Goal: Check status: Check status

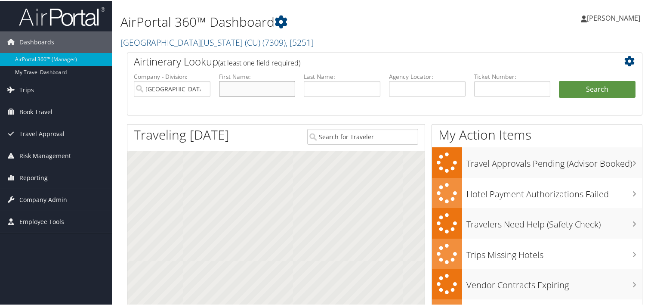
click at [277, 84] on input "text" at bounding box center [257, 88] width 77 height 16
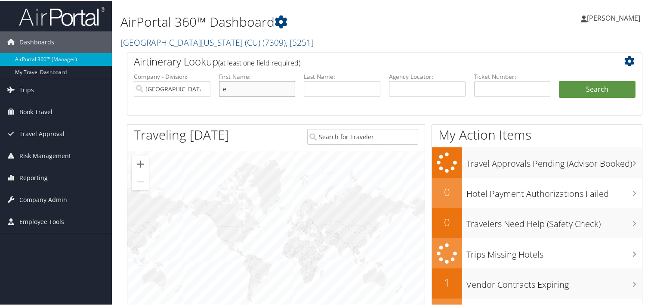
type input "e"
paste input "Masih"
type input "Masih"
click at [559, 80] on button "Search" at bounding box center [597, 88] width 77 height 17
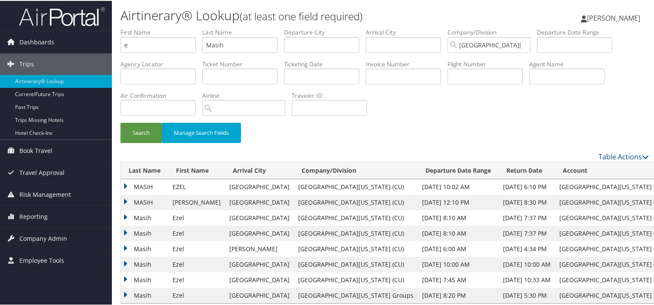
click at [145, 187] on td "MASIH" at bounding box center [144, 185] width 47 height 15
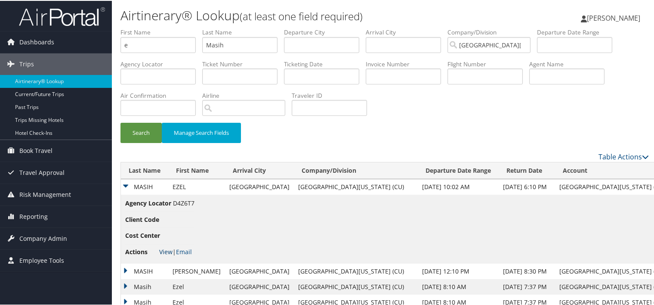
click at [168, 247] on link "View" at bounding box center [165, 251] width 13 height 8
drag, startPoint x: 234, startPoint y: 51, endPoint x: 150, endPoint y: 46, distance: 83.7
click at [150, 27] on ul "First Name e Last Name Masih Departure City Arrival City Company/Division Unive…" at bounding box center [385, 27] width 529 height 0
paste input "Jiminez"
type input "Jiminez"
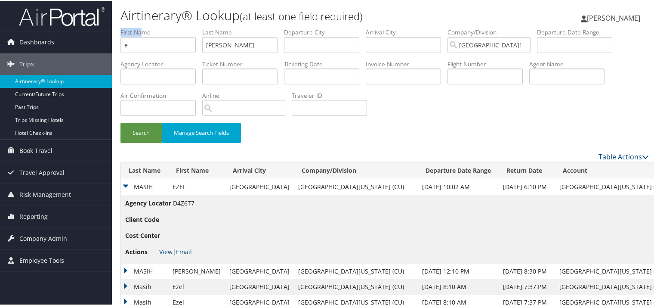
drag, startPoint x: 142, startPoint y: 35, endPoint x: 130, endPoint y: 47, distance: 17.4
click at [126, 43] on li "First Name e" at bounding box center [162, 42] width 82 height 31
drag, startPoint x: 131, startPoint y: 48, endPoint x: 101, endPoint y: 45, distance: 29.8
click at [102, 45] on div "Dashboards AirPortal 360™ (Manager) My Travel Dashboard Trips Airtinerary® Look…" at bounding box center [329, 193] width 658 height 386
type input "a"
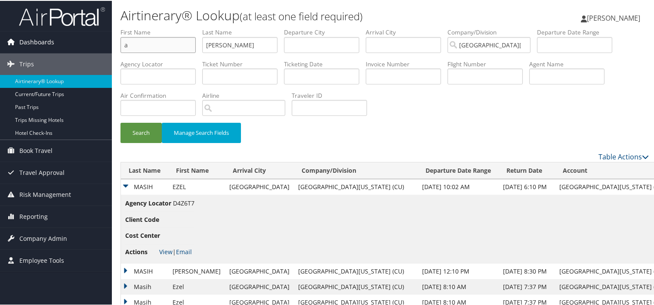
click at [121, 122] on button "Search" at bounding box center [141, 132] width 41 height 20
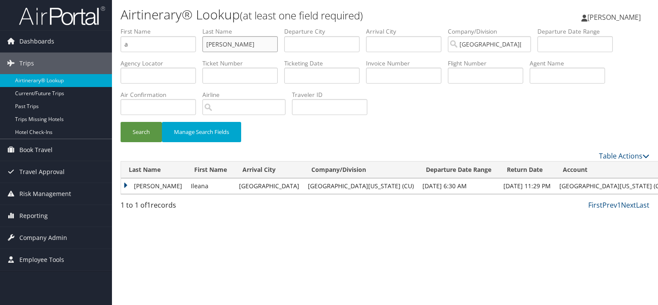
drag, startPoint x: 255, startPoint y: 51, endPoint x: 163, endPoint y: 41, distance: 92.2
click at [164, 27] on ul "First Name a Last Name Jiminez Departure City Arrival City Company/Division Uni…" at bounding box center [385, 27] width 529 height 0
paste input "Maciel"
type input "Maciel Jiminez"
click at [150, 130] on button "Search" at bounding box center [141, 132] width 41 height 20
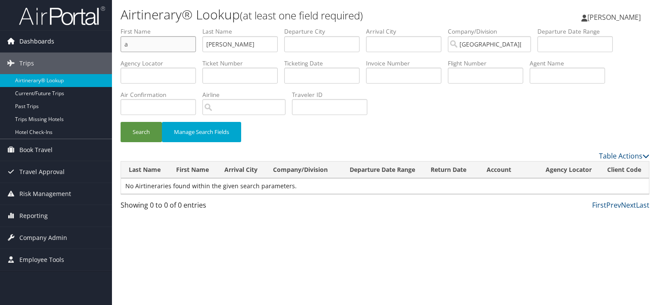
drag, startPoint x: 149, startPoint y: 40, endPoint x: 95, endPoint y: 43, distance: 54.3
click at [95, 43] on div "Dashboards AirPortal 360™ (Manager) My Travel Dashboard Trips Airtinerary® Look…" at bounding box center [329, 152] width 658 height 305
type input "`"
paste input "233376"
type input "233376"
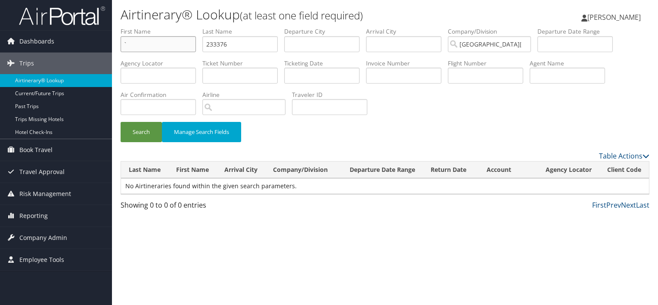
drag, startPoint x: 121, startPoint y: 34, endPoint x: 26, endPoint y: 22, distance: 95.9
click at [26, 22] on div "Dashboards AirPortal 360™ (Manager) My Travel Dashboard Trips Airtinerary® Look…" at bounding box center [329, 152] width 658 height 305
click at [158, 45] on input "text" at bounding box center [158, 44] width 75 height 16
type input "x"
type input "martinez"
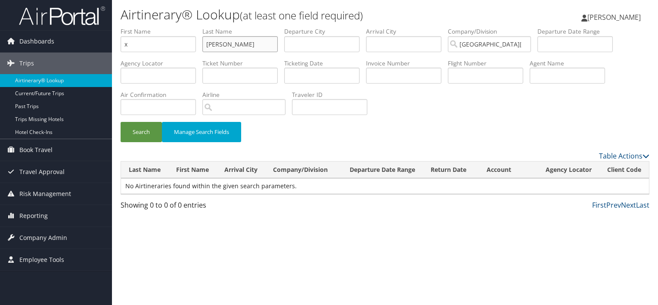
click at [121, 122] on button "Search" at bounding box center [141, 132] width 41 height 20
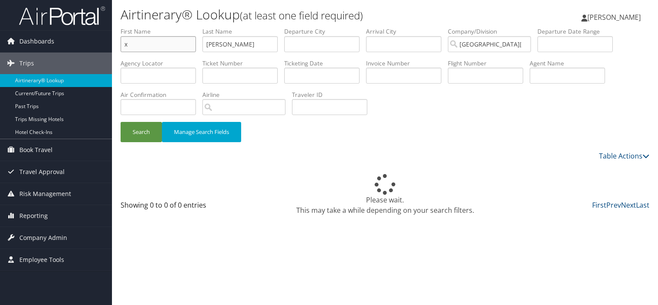
click at [145, 49] on input "x" at bounding box center [158, 44] width 75 height 16
type input "al"
type input "m"
type input "jiminez"
click at [121, 122] on button "Search" at bounding box center [141, 132] width 41 height 20
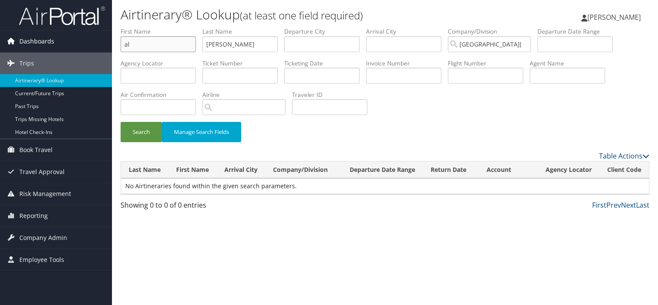
drag, startPoint x: 152, startPoint y: 36, endPoint x: 65, endPoint y: 41, distance: 86.7
click at [65, 41] on div "Dashboards AirPortal 360™ (Manager) My Travel Dashboard Trips Airtinerary® Look…" at bounding box center [329, 152] width 658 height 305
type input "an"
click at [121, 122] on button "Search" at bounding box center [141, 132] width 41 height 20
drag, startPoint x: 239, startPoint y: 42, endPoint x: 145, endPoint y: 32, distance: 94.4
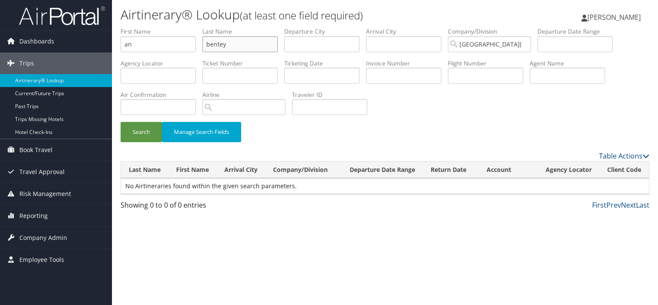
click at [145, 27] on ul "First Name an Last Name bentey Departure City Arrival City Company/Division Uni…" at bounding box center [385, 27] width 529 height 0
paste input "Bentl"
type input "Bentley"
click at [121, 122] on button "Search" at bounding box center [141, 132] width 41 height 20
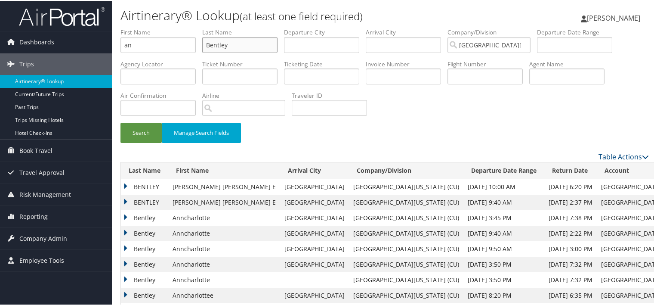
scroll to position [43, 0]
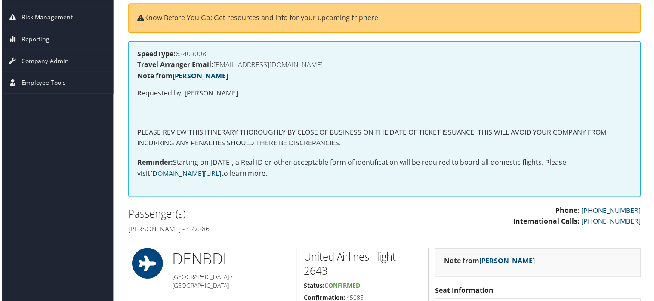
scroll to position [113, 0]
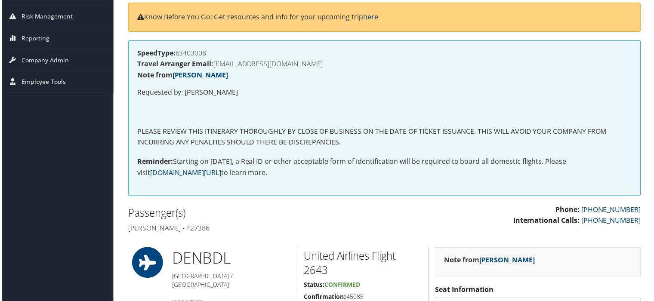
click at [177, 226] on h4 "Ezel Masih - 427386" at bounding box center [252, 229] width 251 height 9
copy h4 "427386"
